Goal: Task Accomplishment & Management: Manage account settings

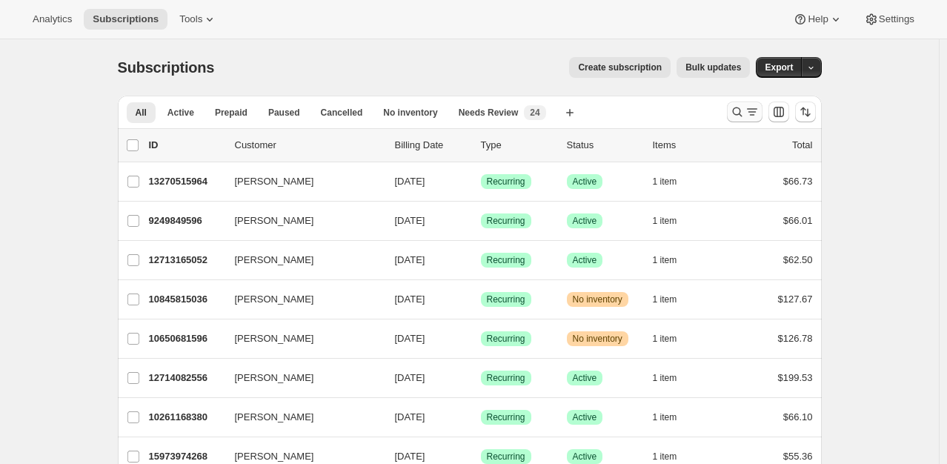
click at [744, 110] on icon "Search and filter results" at bounding box center [737, 111] width 15 height 15
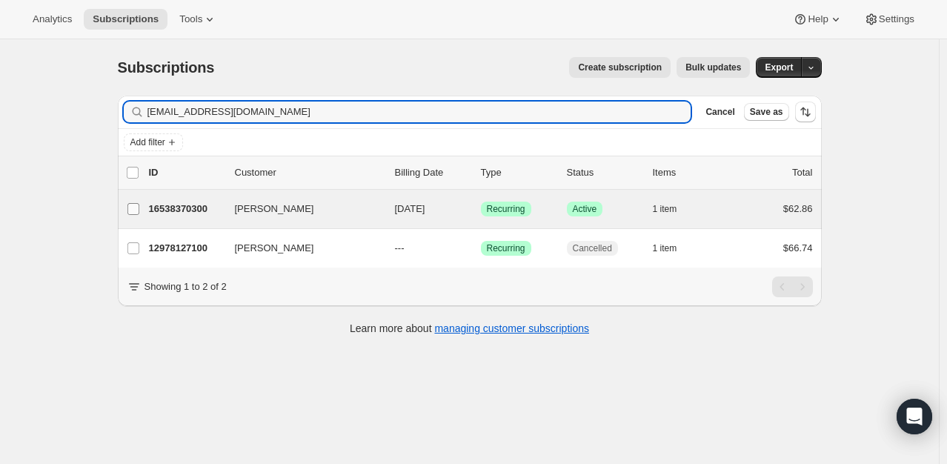
type input "[EMAIL_ADDRESS][DOMAIN_NAME]"
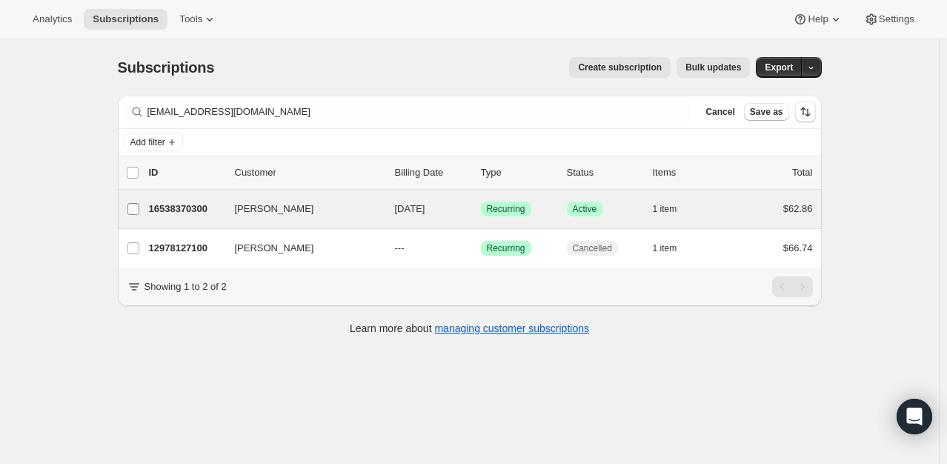
click at [148, 212] on label "[PERSON_NAME]" at bounding box center [133, 209] width 31 height 39
click at [139, 212] on input "[PERSON_NAME]" at bounding box center [133, 209] width 12 height 12
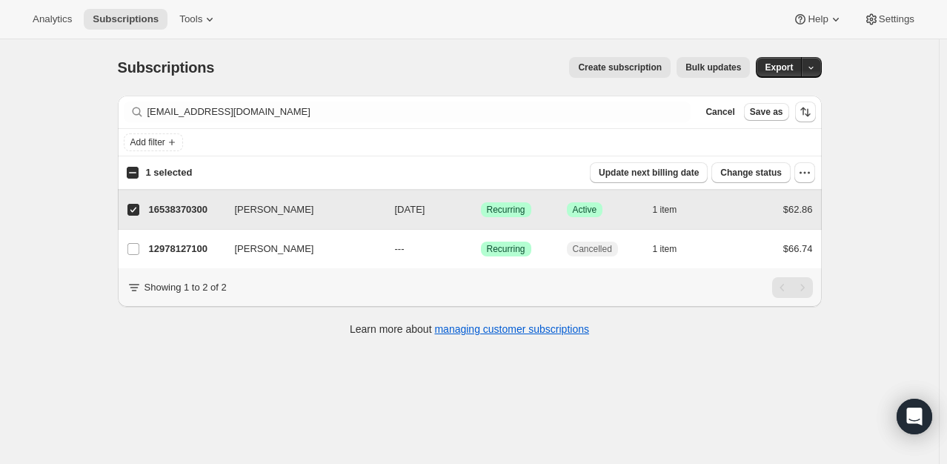
click at [133, 212] on input "[PERSON_NAME]" at bounding box center [133, 210] width 12 height 12
checkbox input "false"
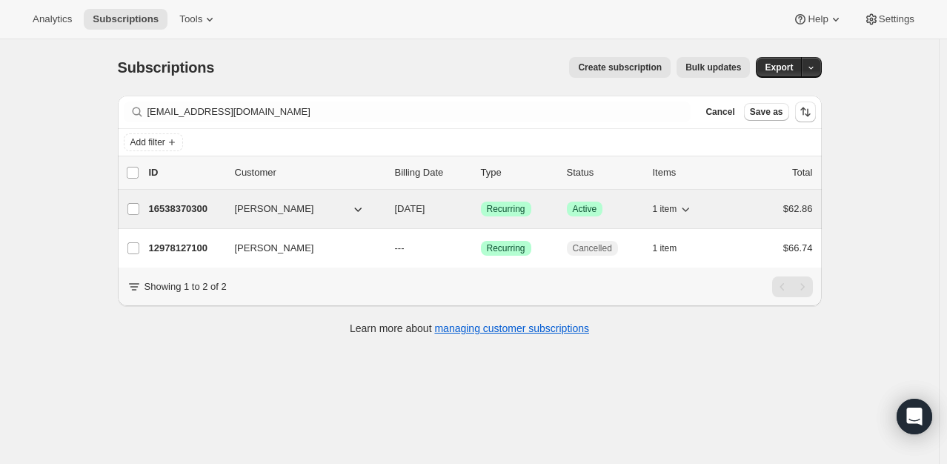
click at [193, 212] on p "16538370300" at bounding box center [186, 208] width 74 height 15
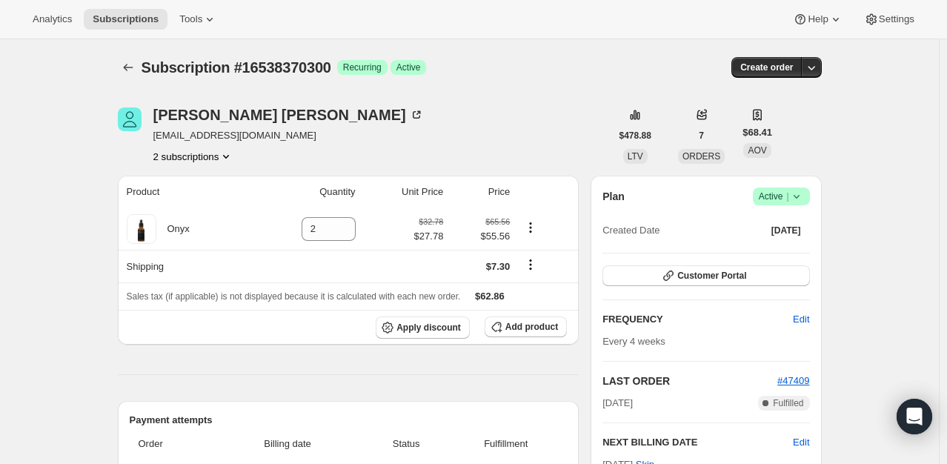
click at [802, 198] on icon at bounding box center [796, 196] width 15 height 15
click at [796, 221] on span "Pause subscription" at bounding box center [784, 224] width 81 height 11
